Goal: Transaction & Acquisition: Register for event/course

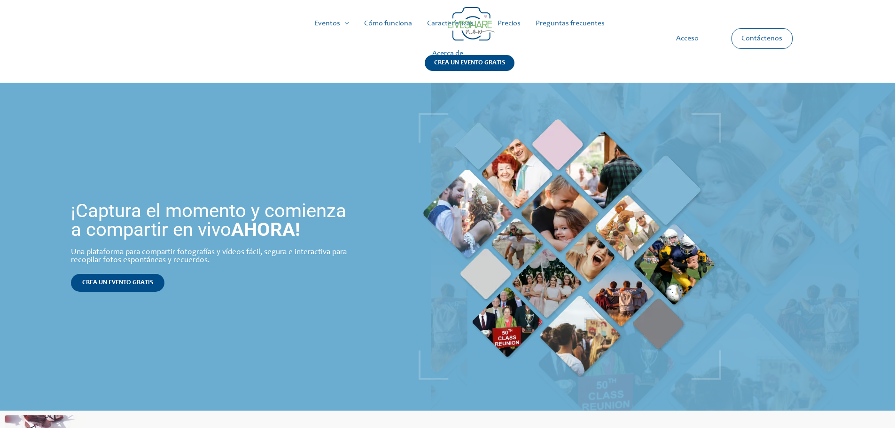
click at [509, 26] on font "Precios" at bounding box center [508, 24] width 23 height 8
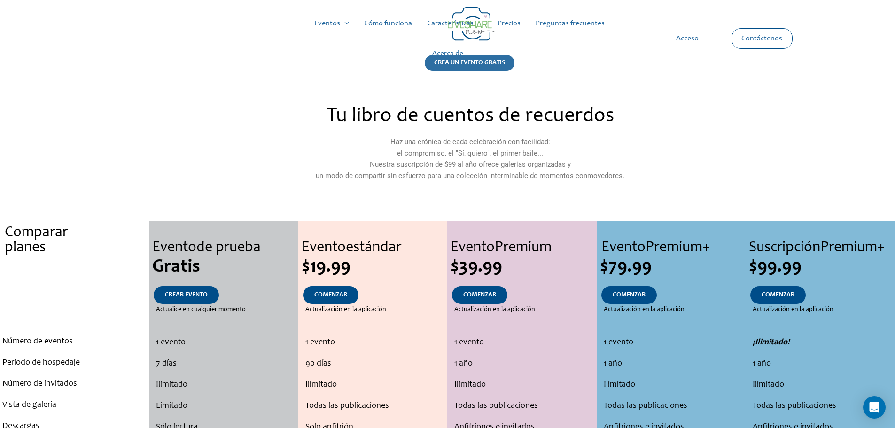
click at [475, 64] on font "CREA UN EVENTO GRATIS" at bounding box center [469, 63] width 71 height 7
click at [184, 292] on font "CREAR EVENTO" at bounding box center [186, 295] width 43 height 7
